Goal: Task Accomplishment & Management: Complete application form

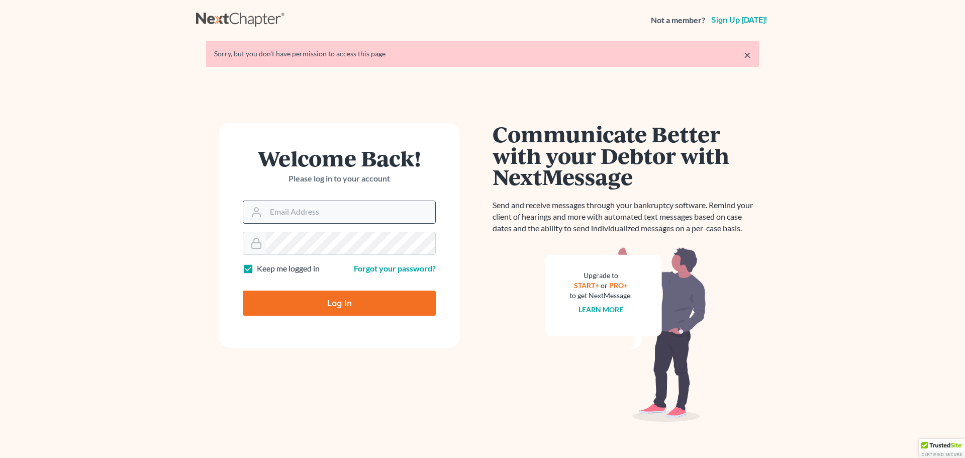
click at [335, 212] on input "Email Address" at bounding box center [350, 212] width 169 height 22
type input "[PERSON_NAME][EMAIL_ADDRESS][PERSON_NAME][DOMAIN_NAME]"
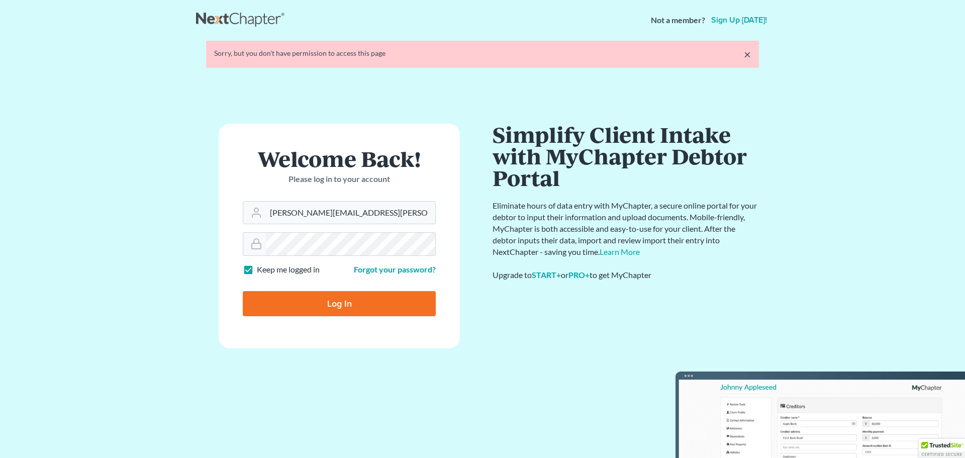
click at [350, 302] on input "Log In" at bounding box center [339, 303] width 193 height 25
type input "Thinking..."
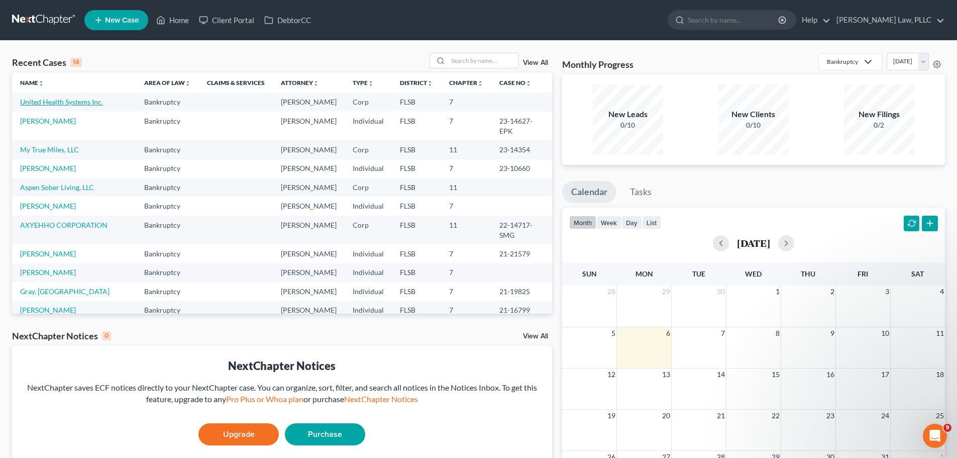
click at [79, 104] on link "United Health Systems Inc." at bounding box center [61, 101] width 83 height 9
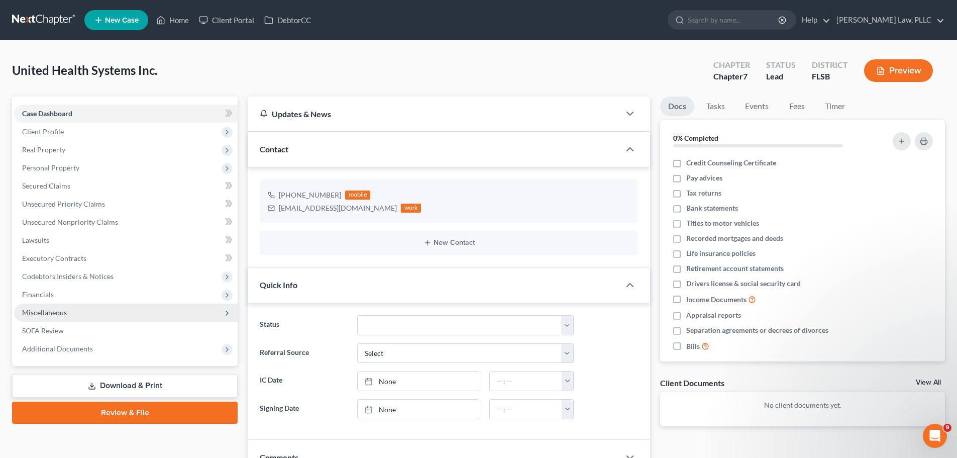
click at [56, 310] on span "Miscellaneous" at bounding box center [44, 312] width 45 height 9
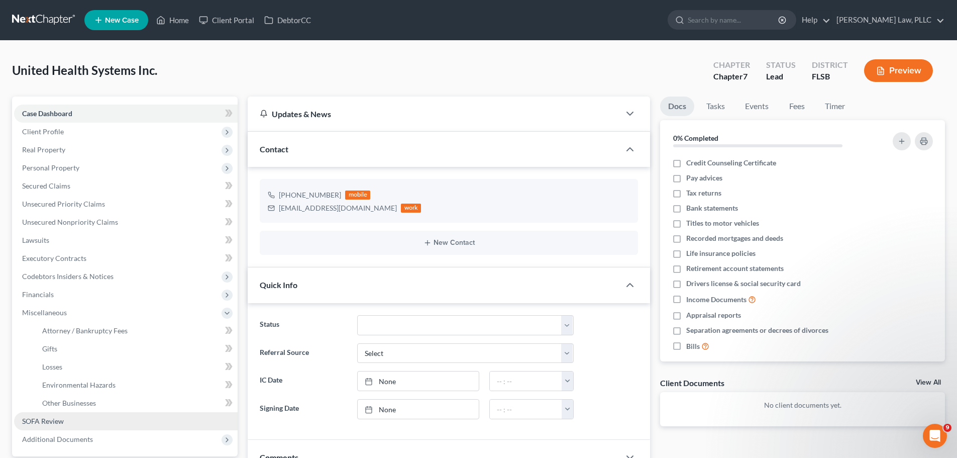
click at [58, 420] on span "SOFA Review" at bounding box center [43, 421] width 42 height 9
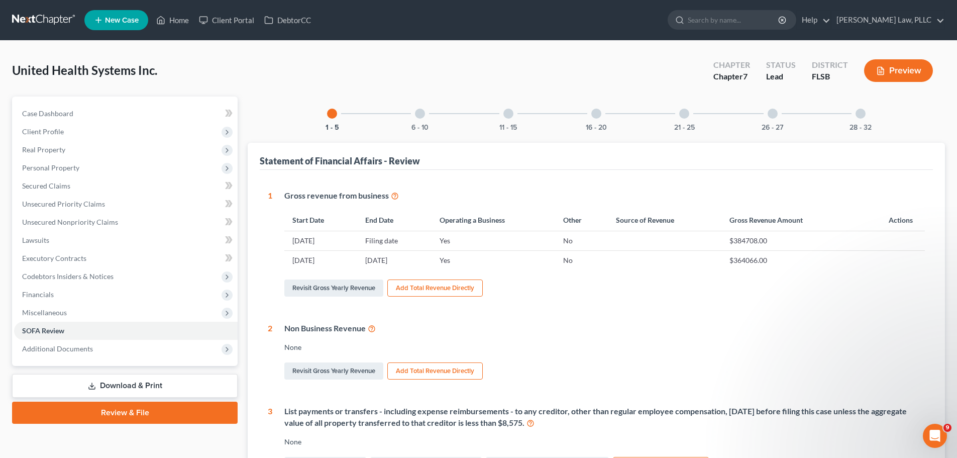
click at [428, 284] on button "Add Total Revenue Directly" at bounding box center [434, 287] width 95 height 17
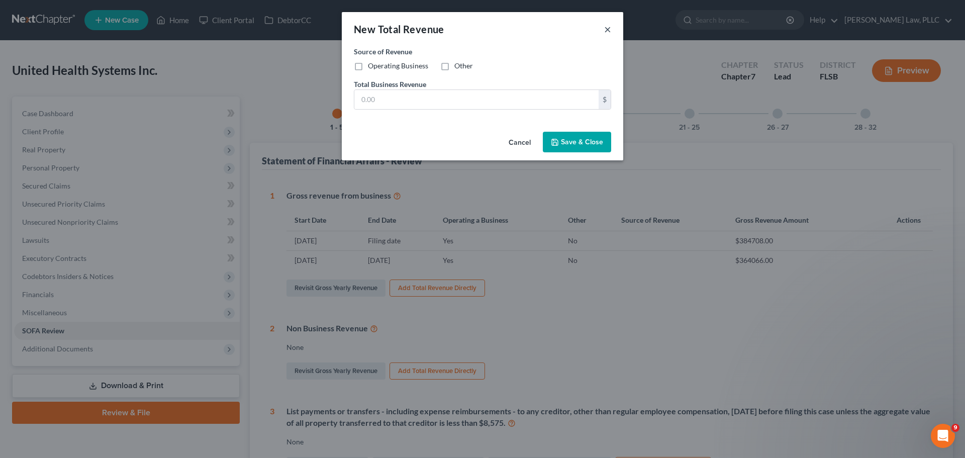
click at [605, 30] on button "×" at bounding box center [607, 29] width 7 height 12
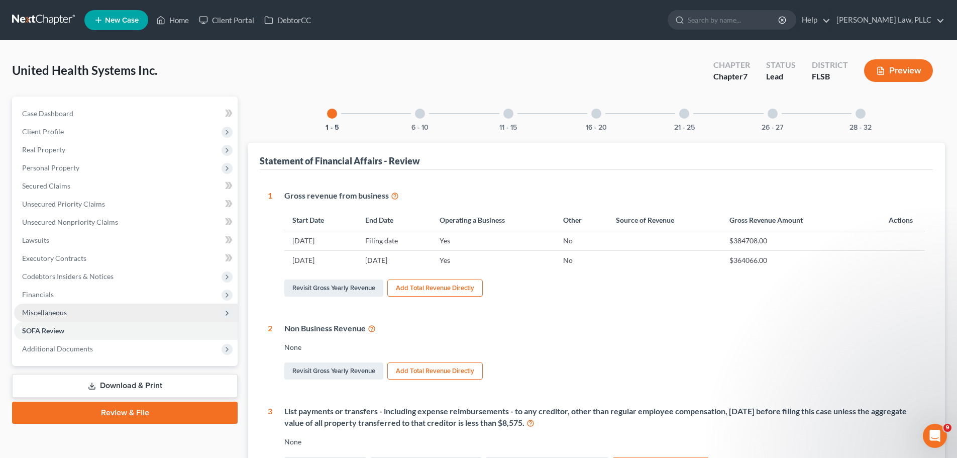
click at [75, 315] on span "Miscellaneous" at bounding box center [126, 312] width 224 height 18
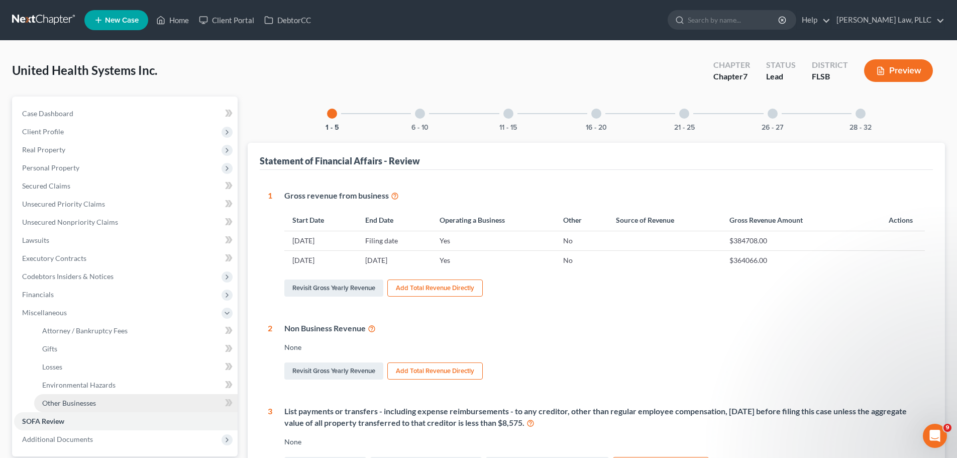
click at [86, 405] on span "Other Businesses" at bounding box center [69, 402] width 54 height 9
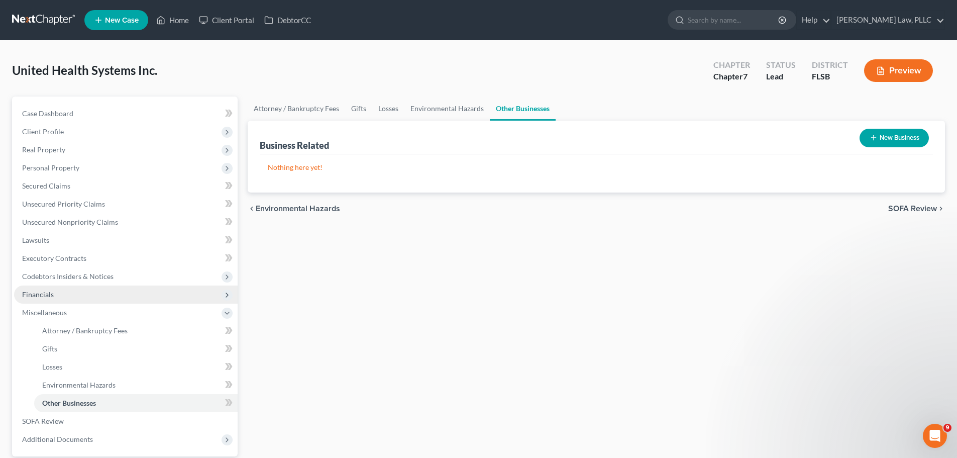
click at [51, 291] on span "Financials" at bounding box center [38, 294] width 32 height 9
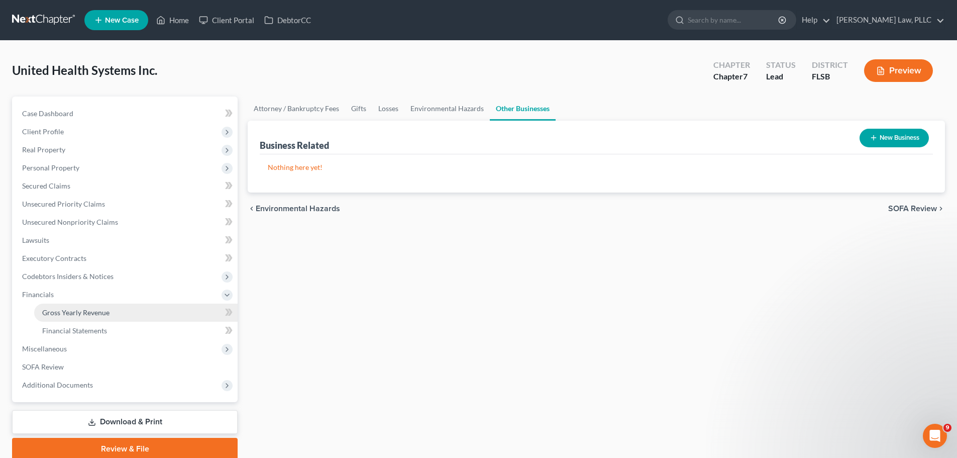
click at [71, 317] on link "Gross Yearly Revenue" at bounding box center [135, 312] width 203 height 18
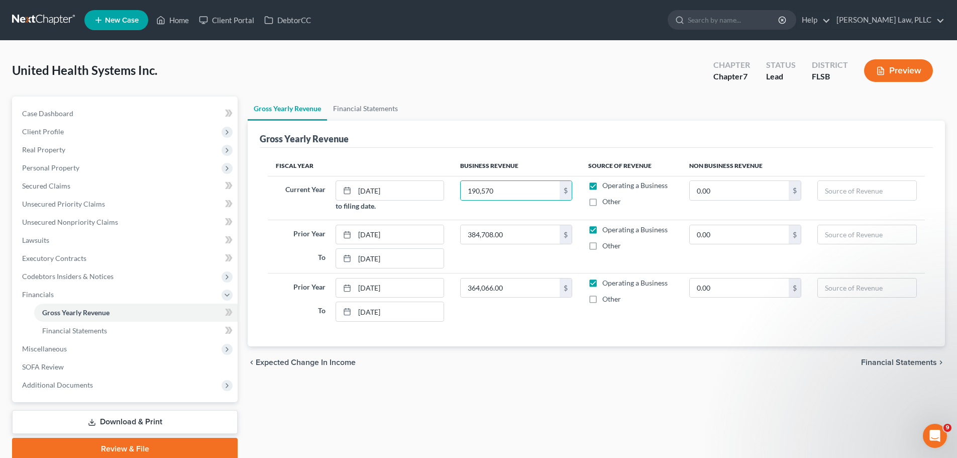
click at [625, 108] on ul "Gross Yearly Revenue Financial Statements" at bounding box center [596, 108] width 697 height 24
click at [531, 192] on input "190,570" at bounding box center [510, 190] width 99 height 19
type input "0"
type input "190,570.00"
click at [891, 358] on span "Financial Statements" at bounding box center [899, 362] width 76 height 8
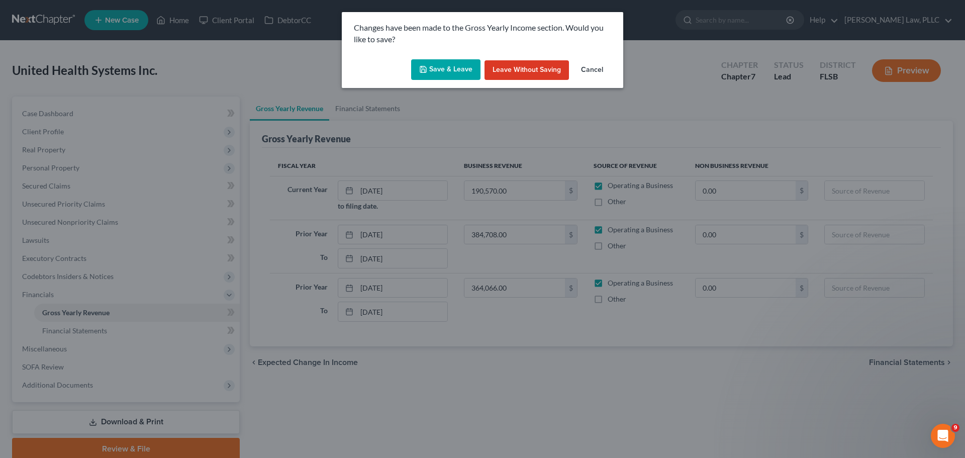
click at [449, 62] on button "Save & Leave" at bounding box center [445, 69] width 69 height 21
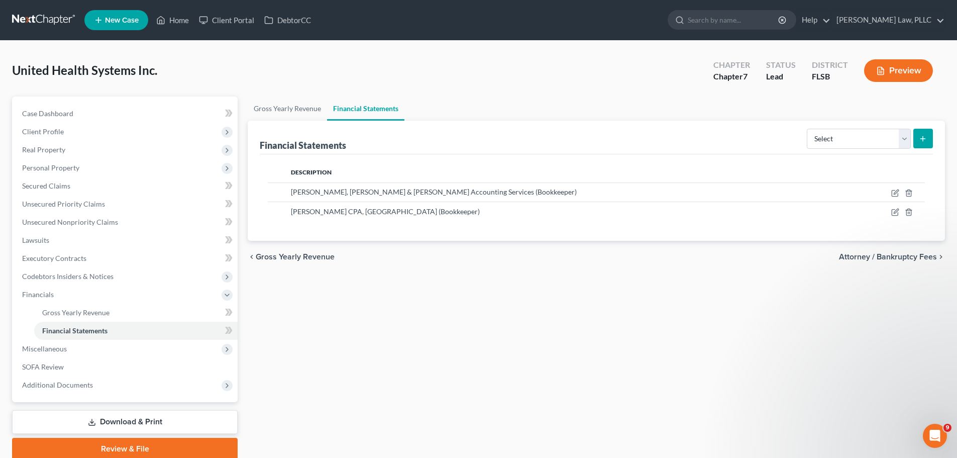
click at [144, 424] on link "Download & Print" at bounding box center [125, 422] width 226 height 24
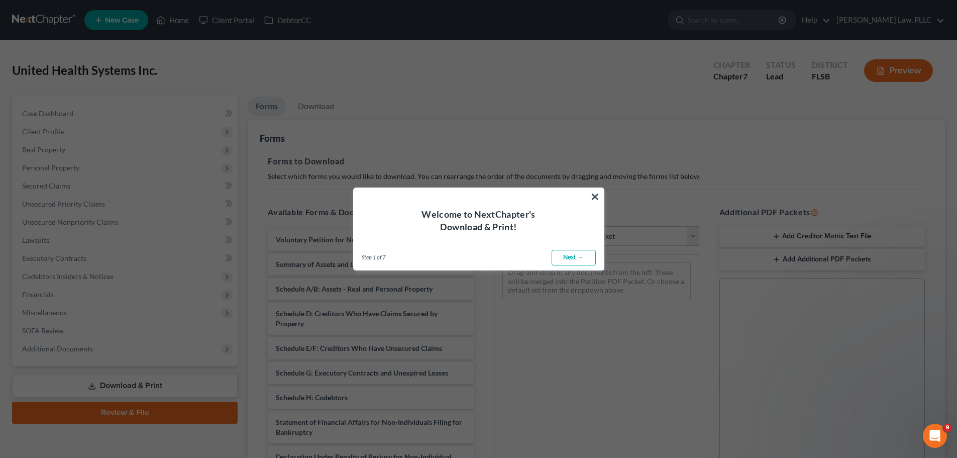
click at [570, 256] on link "Next →" at bounding box center [574, 258] width 44 height 16
select select "0"
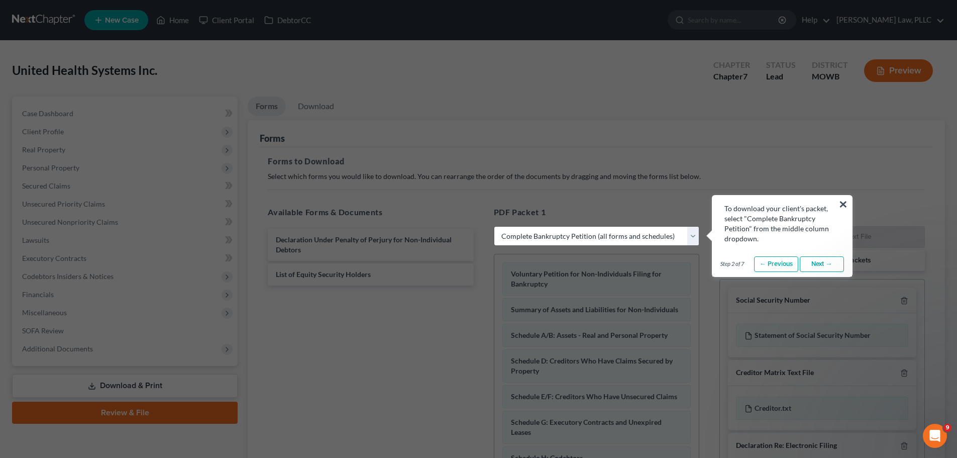
click at [824, 261] on link "Next →" at bounding box center [822, 264] width 44 height 16
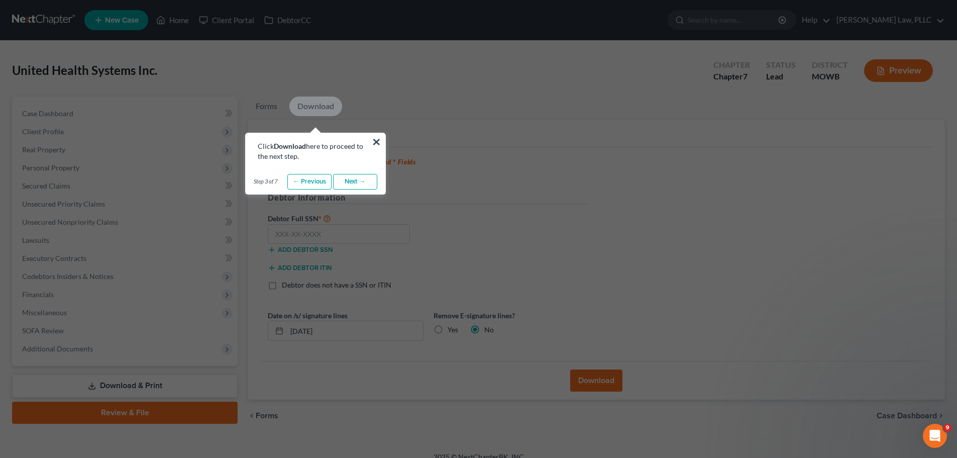
click at [351, 179] on link "Next →" at bounding box center [355, 182] width 44 height 16
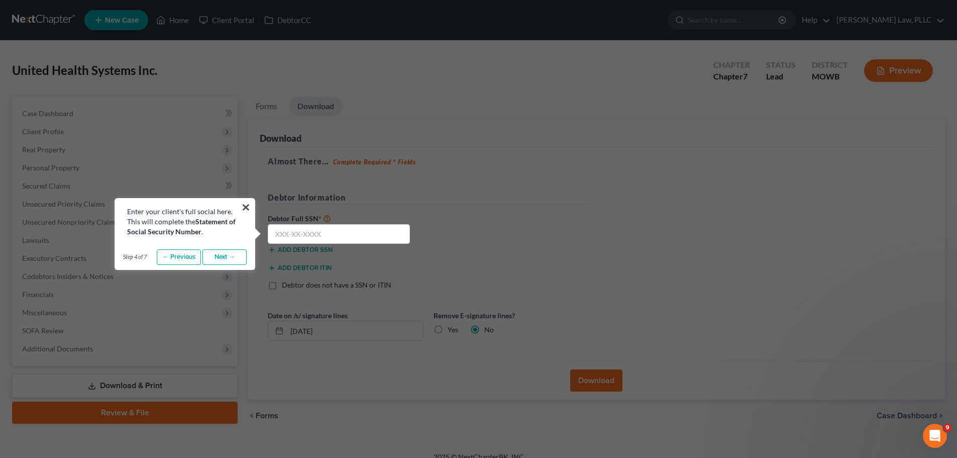
click at [224, 257] on link "Next →" at bounding box center [224, 257] width 44 height 16
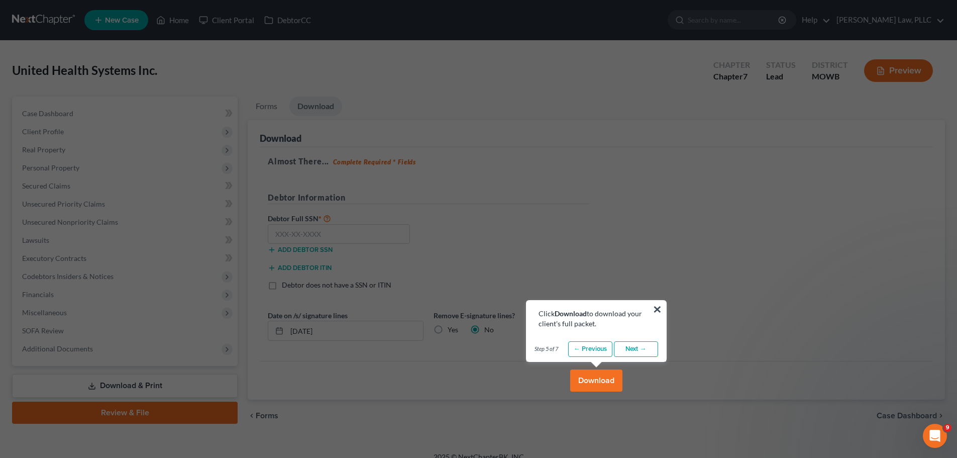
click at [634, 350] on link "Next →" at bounding box center [636, 349] width 44 height 16
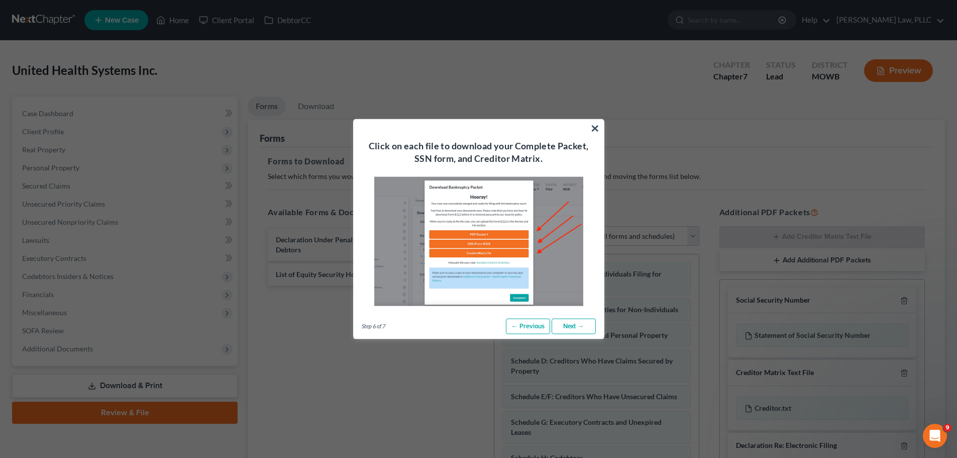
click at [572, 322] on link "Next →" at bounding box center [574, 326] width 44 height 16
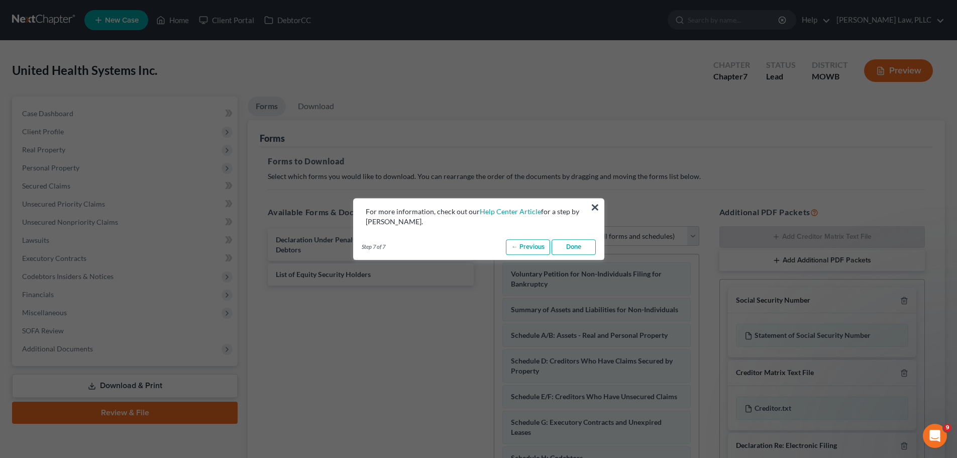
click at [578, 248] on link "Done" at bounding box center [574, 247] width 44 height 16
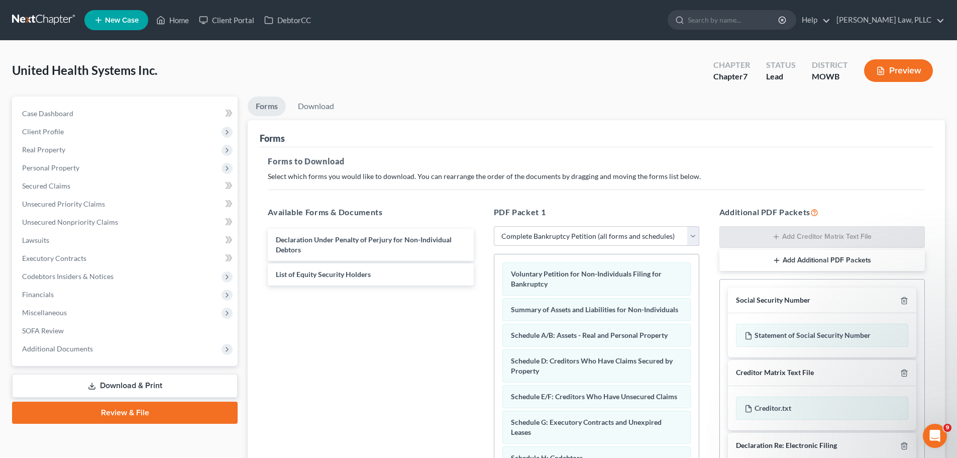
click at [573, 238] on select "Choose Default Petition PDF Packet Complete Bankruptcy Petition (all forms and …" at bounding box center [596, 236] width 205 height 20
click at [494, 226] on select "Choose Default Petition PDF Packet Complete Bankruptcy Petition (all forms and …" at bounding box center [596, 236] width 205 height 20
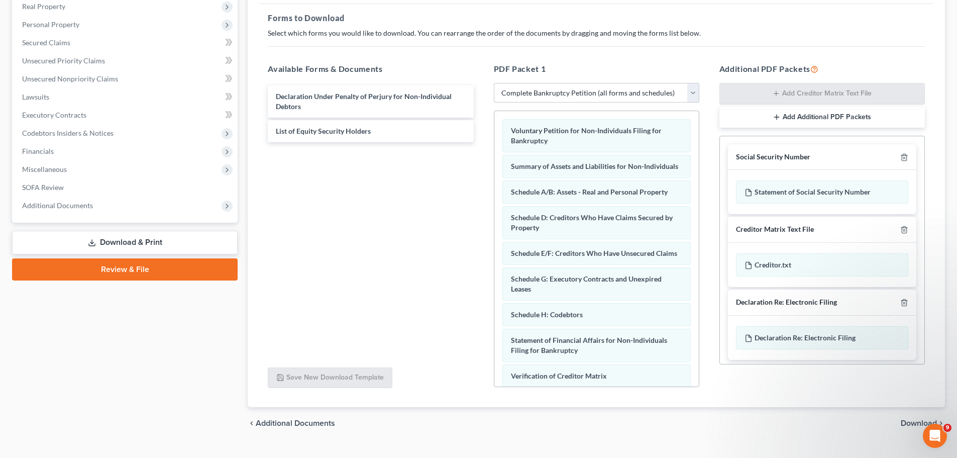
scroll to position [163, 0]
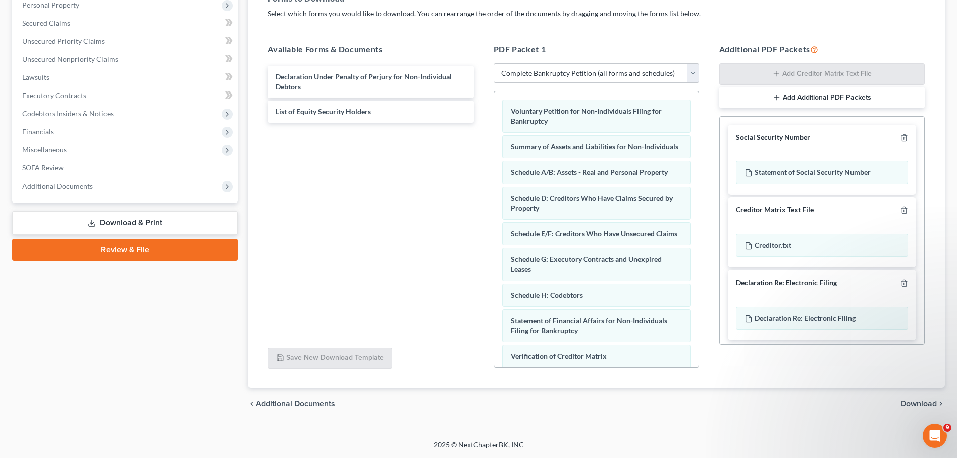
click at [916, 401] on span "Download" at bounding box center [919, 403] width 36 height 8
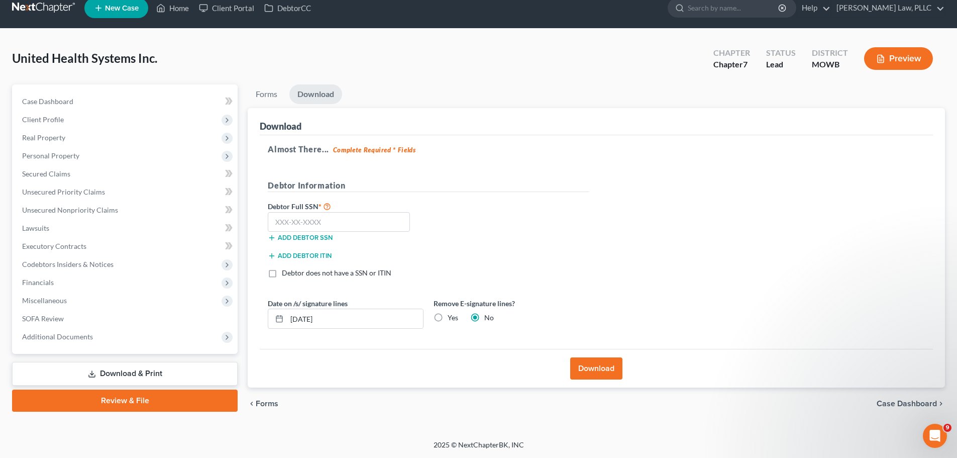
scroll to position [12, 0]
click at [319, 221] on input "text" at bounding box center [339, 222] width 142 height 20
type input "650-99-8564"
click at [448, 317] on label "Yes" at bounding box center [453, 318] width 11 height 10
click at [452, 317] on input "Yes" at bounding box center [455, 316] width 7 height 7
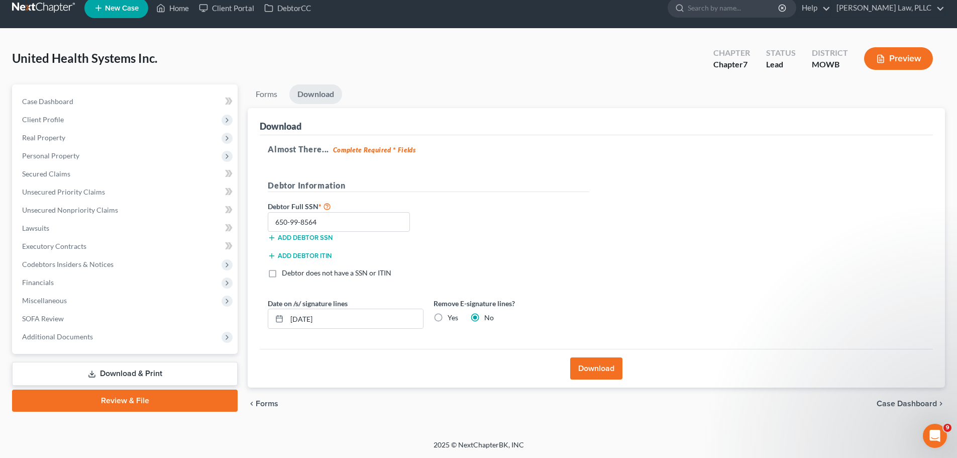
radio input "true"
radio input "false"
drag, startPoint x: 349, startPoint y: 215, endPoint x: 81, endPoint y: 169, distance: 271.2
click at [81, 181] on div "Petition Navigation Case Dashboard Payments Invoices Payments Payments Credit R…" at bounding box center [478, 251] width 943 height 335
click at [277, 254] on button "Add debtor ITIN" at bounding box center [300, 256] width 64 height 8
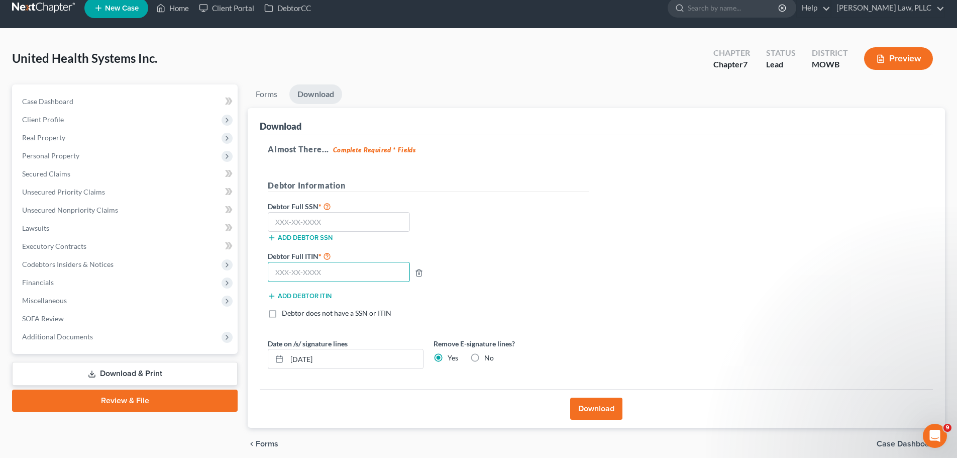
click at [353, 271] on input "text" at bounding box center [339, 272] width 142 height 20
click at [282, 313] on label "Debtor does not have a SSN or ITIN" at bounding box center [337, 313] width 110 height 10
click at [286, 313] on input "Debtor does not have a SSN or ITIN" at bounding box center [289, 311] width 7 height 7
checkbox input "true"
click at [420, 271] on icon "button" at bounding box center [419, 272] width 5 height 7
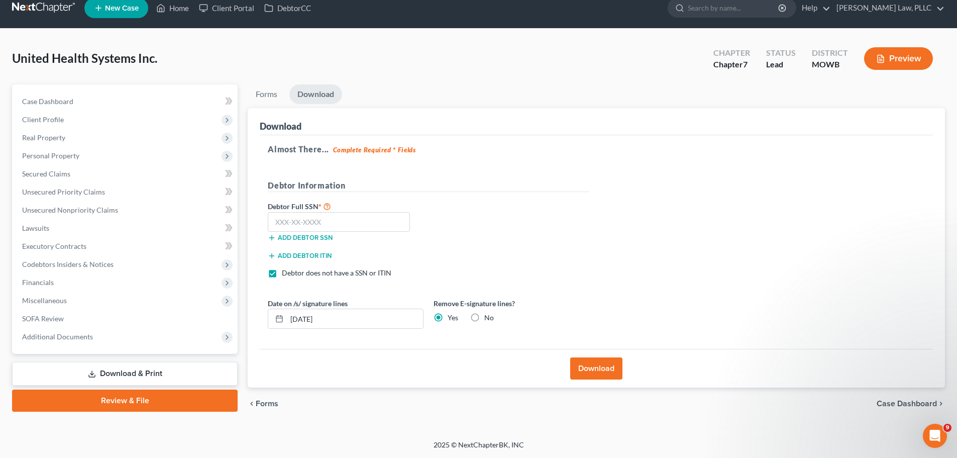
click at [597, 368] on button "Download" at bounding box center [596, 368] width 52 height 22
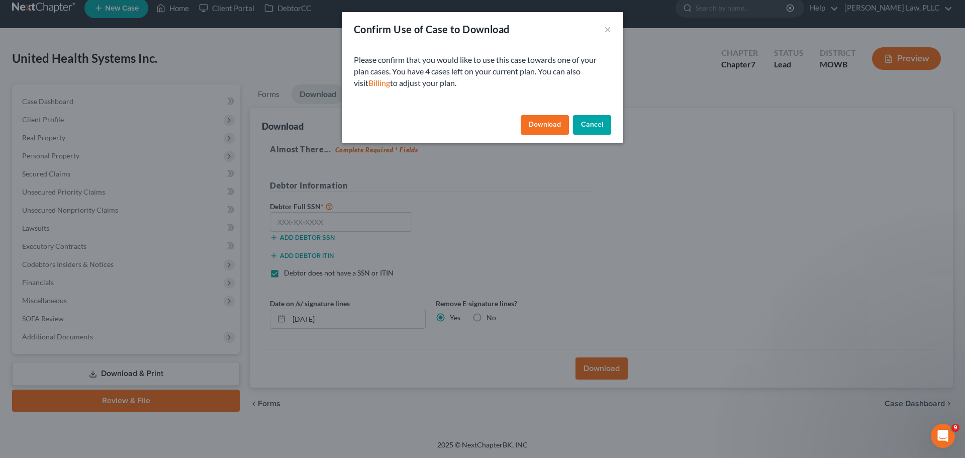
click at [595, 125] on button "Cancel" at bounding box center [592, 125] width 38 height 20
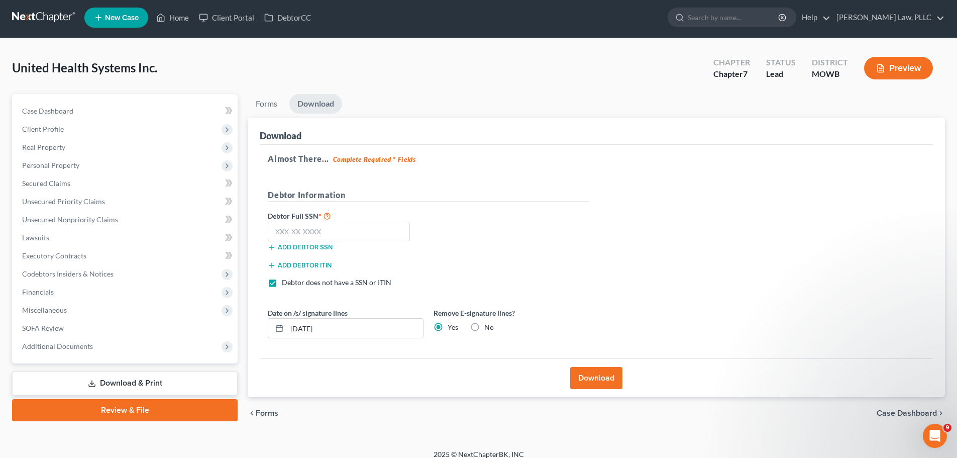
scroll to position [0, 0]
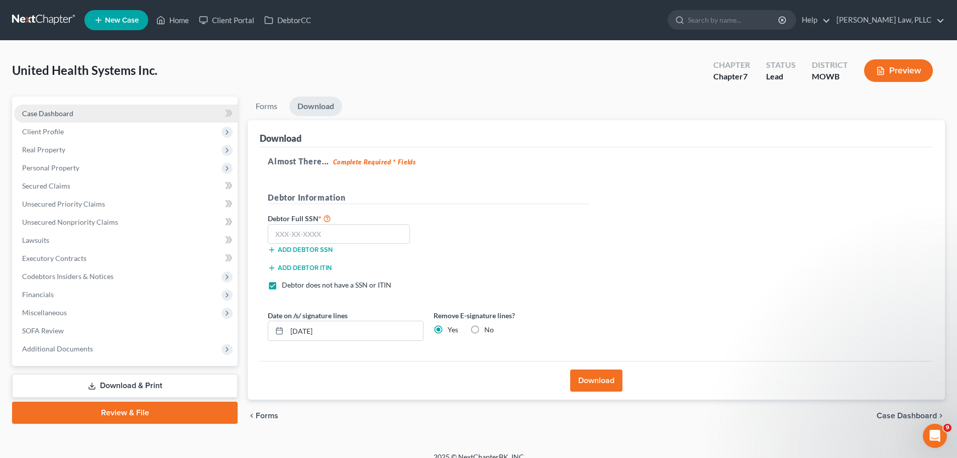
click at [59, 114] on span "Case Dashboard" at bounding box center [47, 113] width 51 height 9
select select "10"
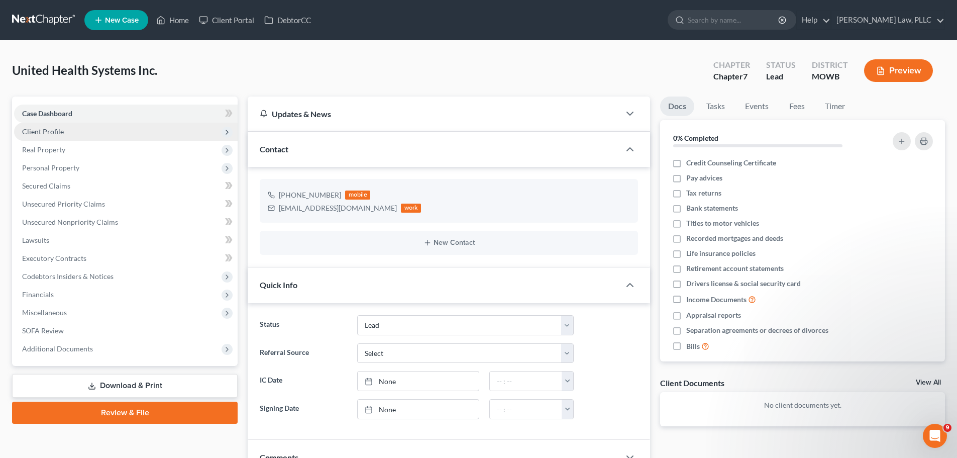
click at [64, 128] on span "Client Profile" at bounding box center [126, 132] width 224 height 18
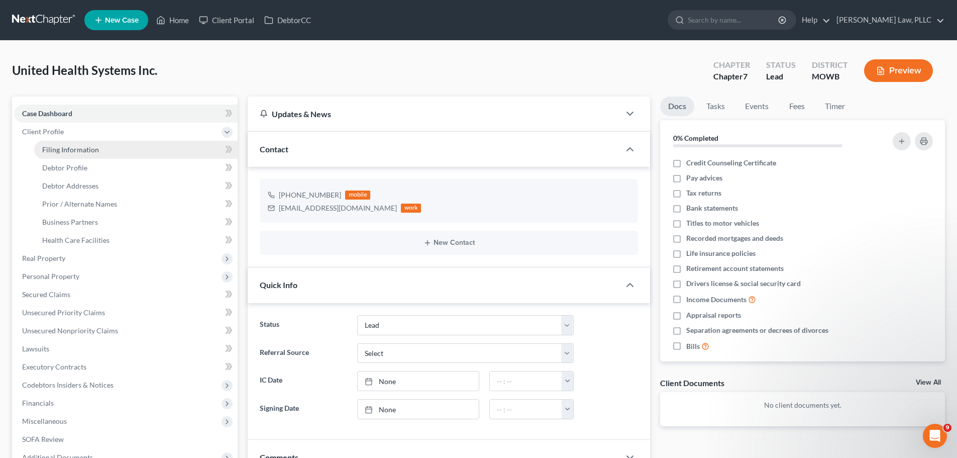
click at [79, 148] on span "Filing Information" at bounding box center [70, 149] width 57 height 9
select select "2"
select select "1"
select select "0"
